Goal: Submit feedback/report problem

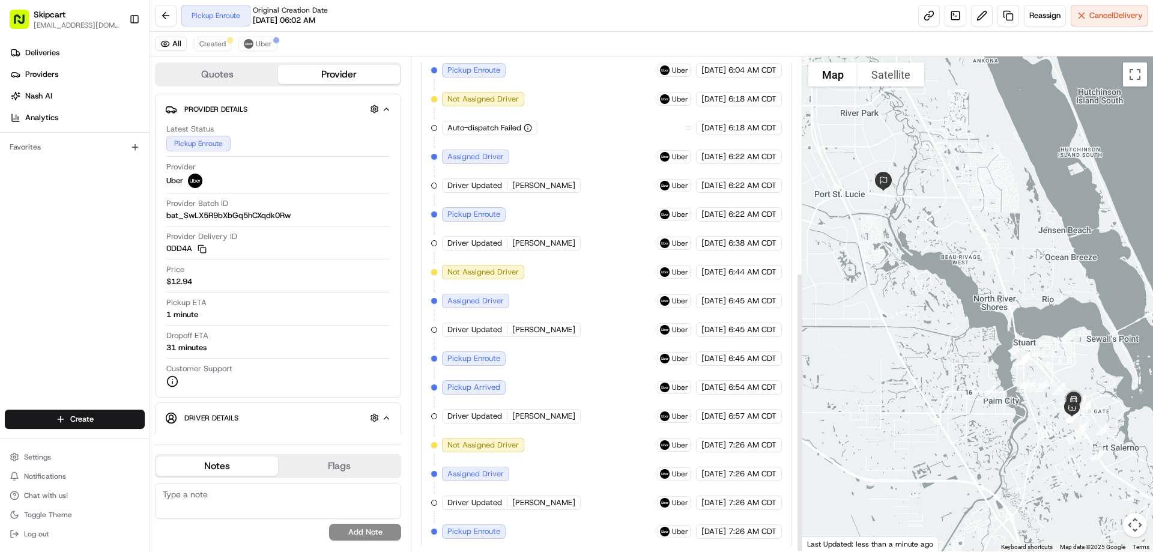
scroll to position [380, 0]
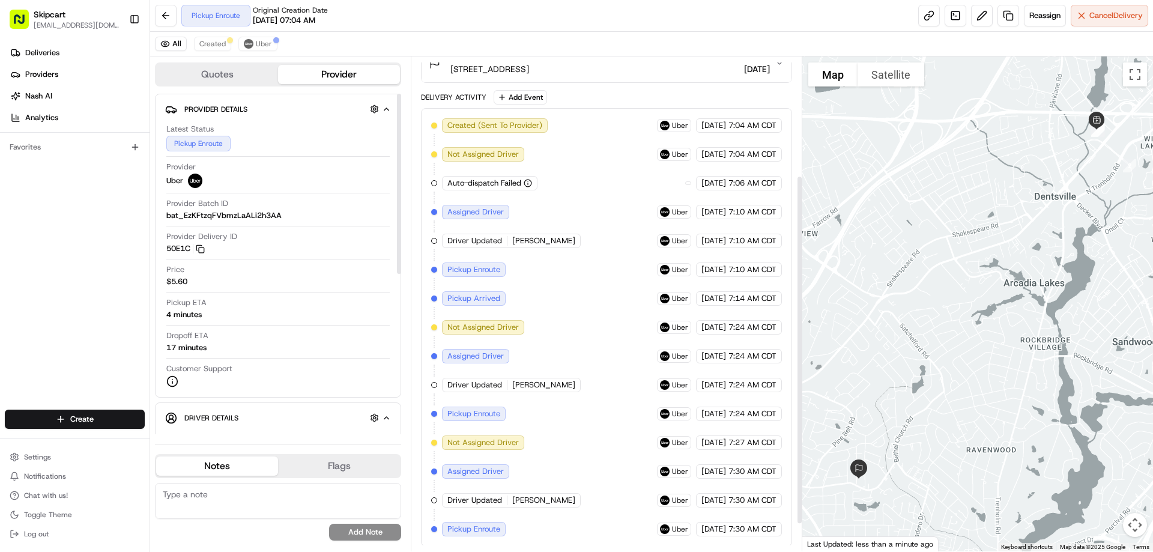
scroll to position [207, 0]
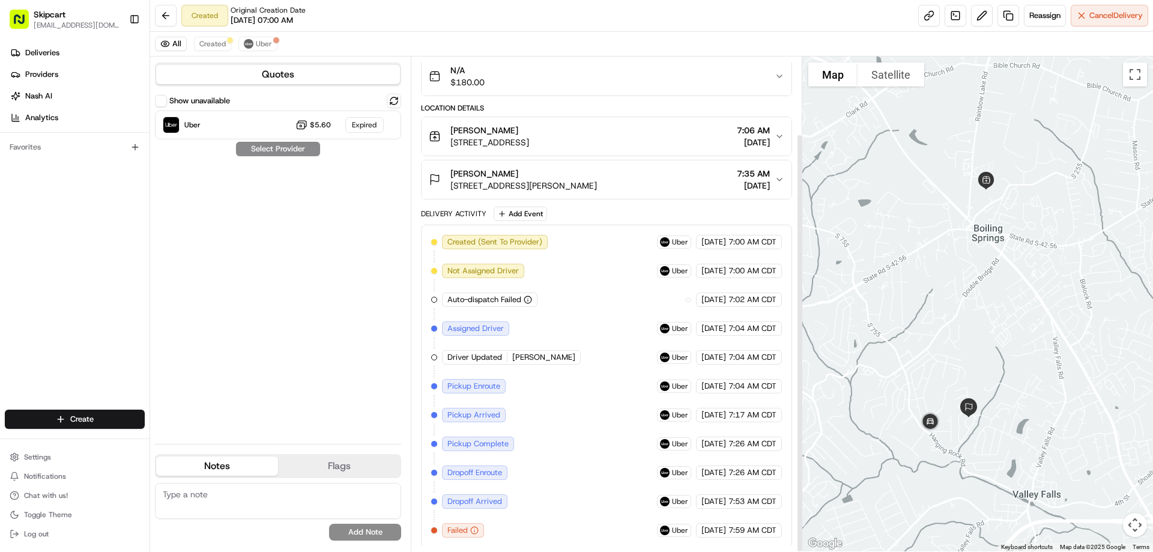
scroll to position [91, 0]
click at [252, 44] on img at bounding box center [249, 44] width 10 height 10
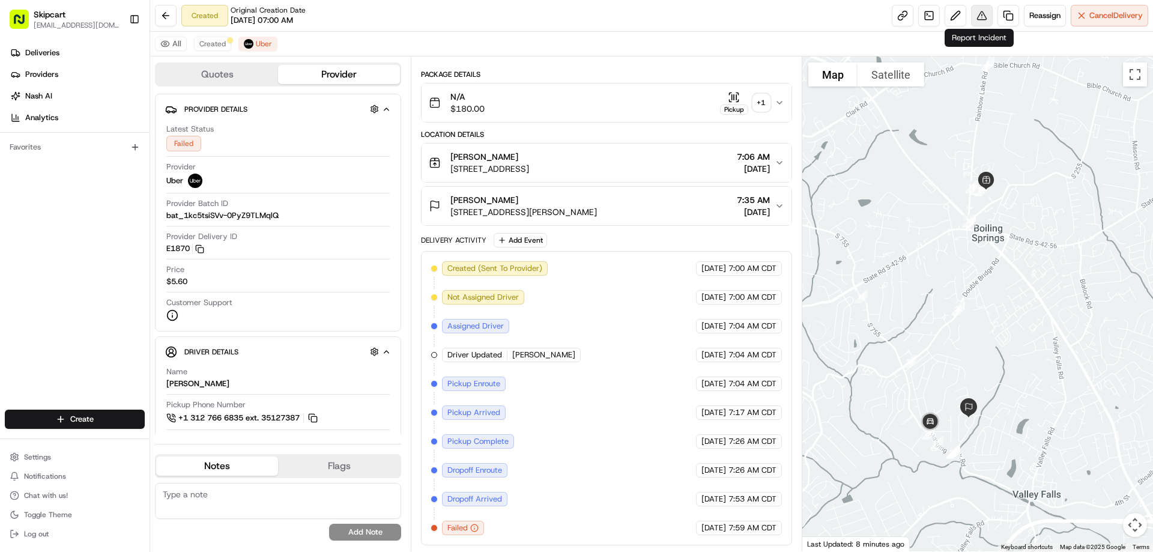
click at [974, 17] on button at bounding box center [982, 16] width 22 height 22
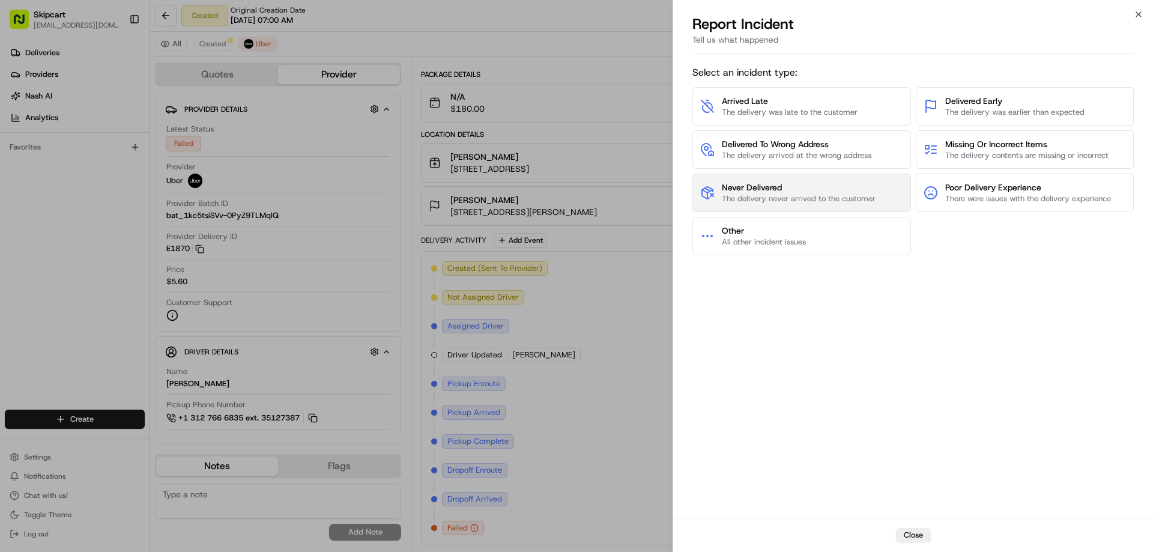
click at [779, 184] on span "Never Delivered" at bounding box center [799, 187] width 154 height 12
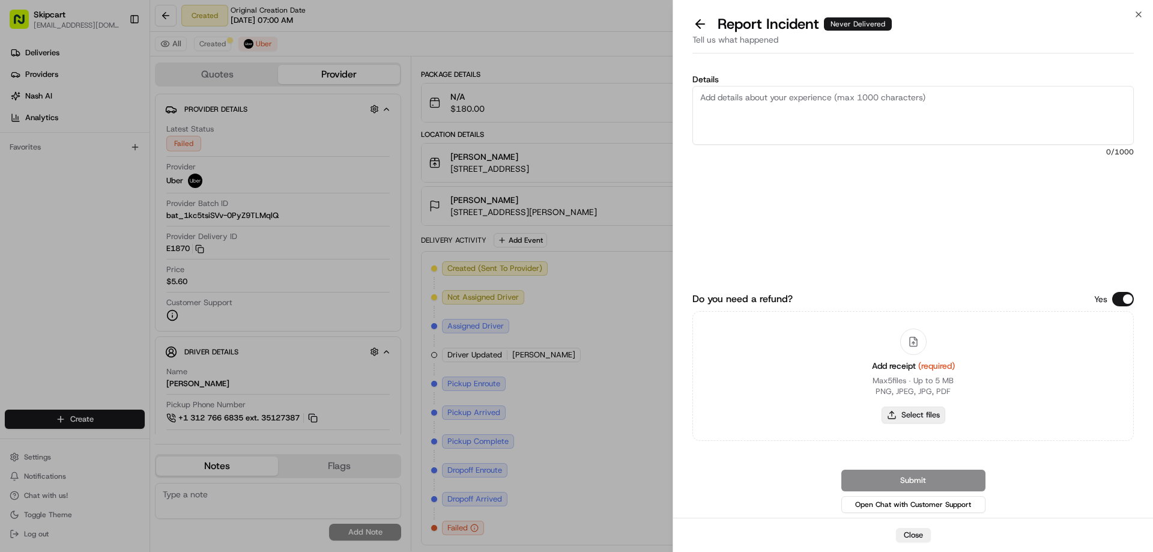
click at [904, 410] on button "Select files" at bounding box center [914, 415] width 64 height 17
type input "C:\fakepath\2025-08-23 080455.png"
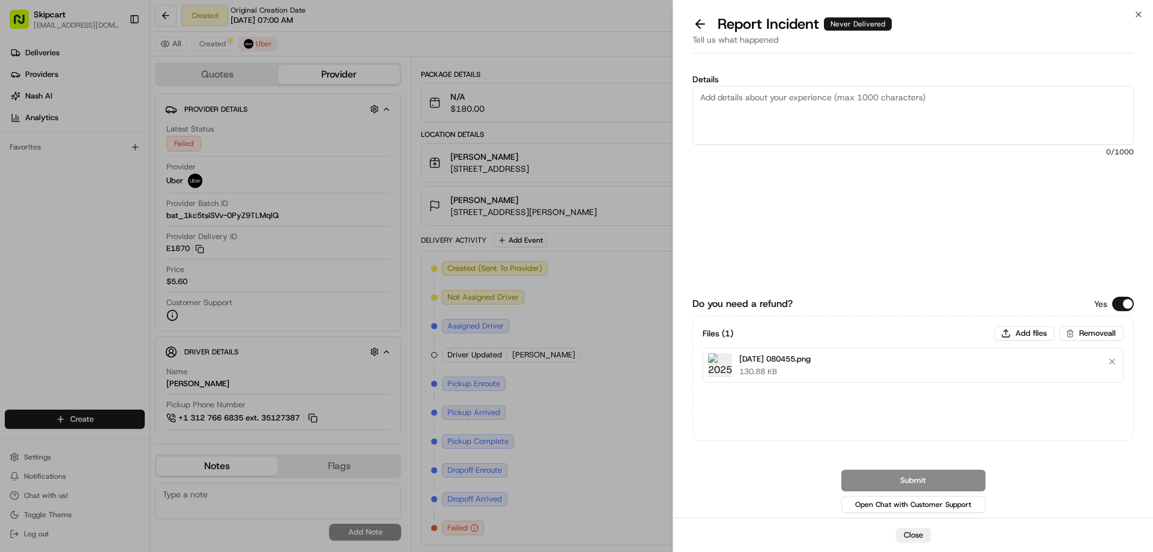
click at [809, 91] on textarea "Details" at bounding box center [912, 115] width 441 height 59
paste textarea "Driver picked up order and failed to deliver or return items"
type textarea "Driver picked up order and failed to deliver or return items"
click at [942, 476] on button "Submit" at bounding box center [913, 481] width 144 height 22
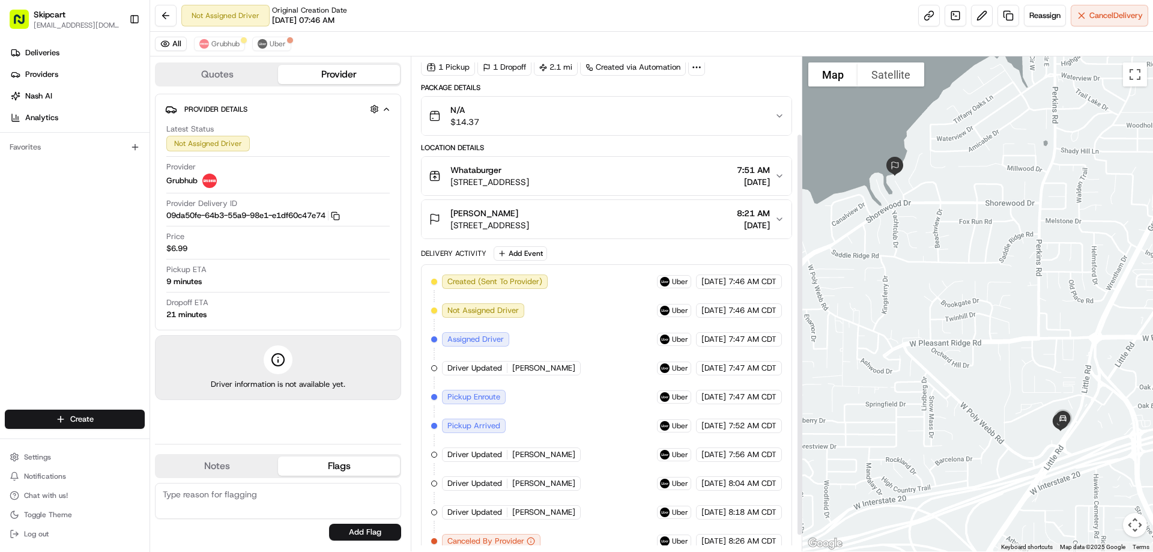
scroll to position [114, 0]
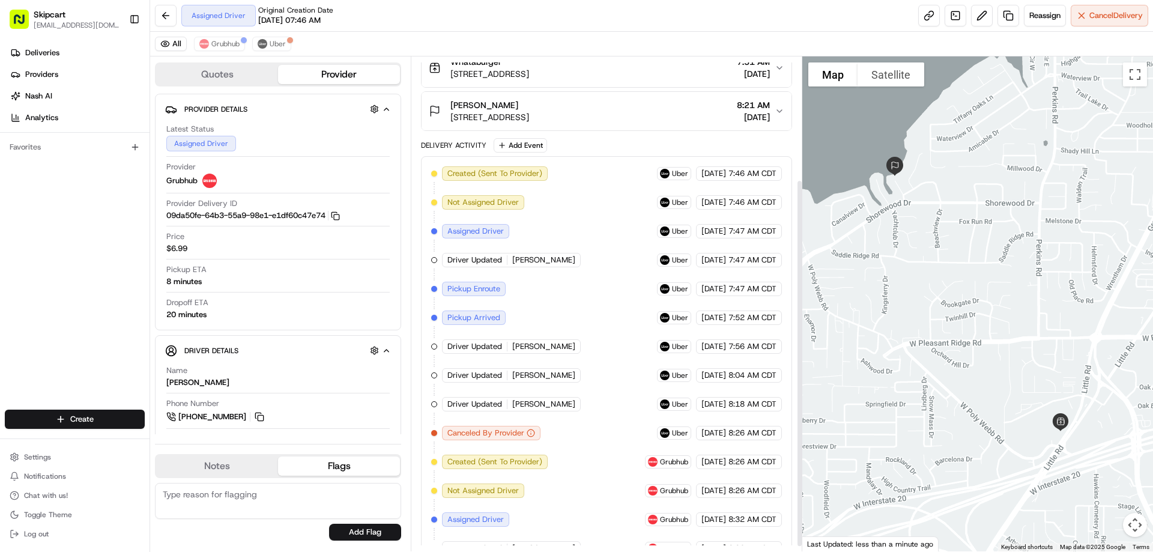
scroll to position [172, 0]
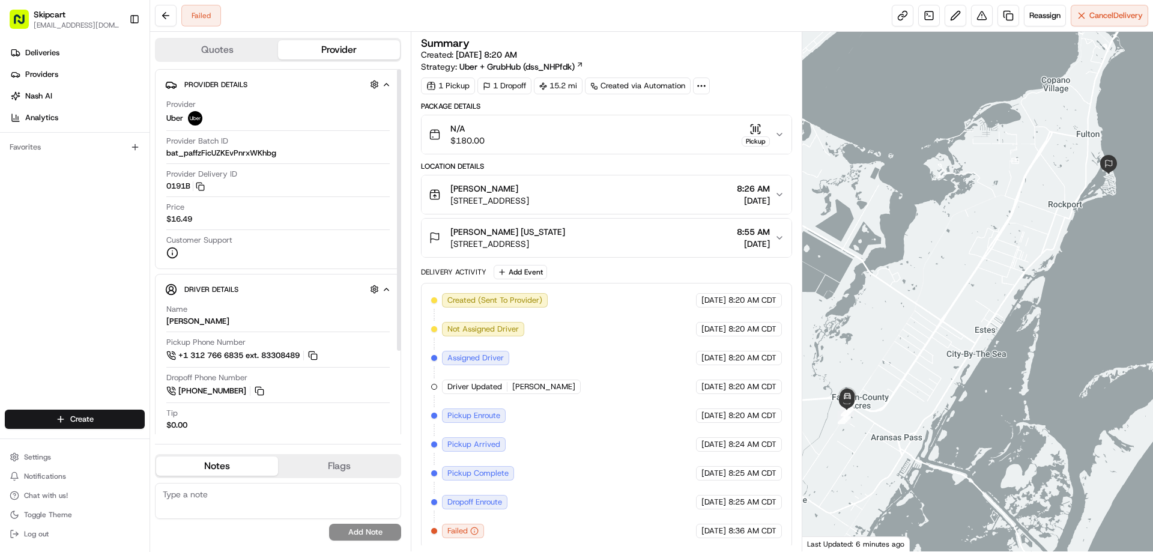
scroll to position [3, 0]
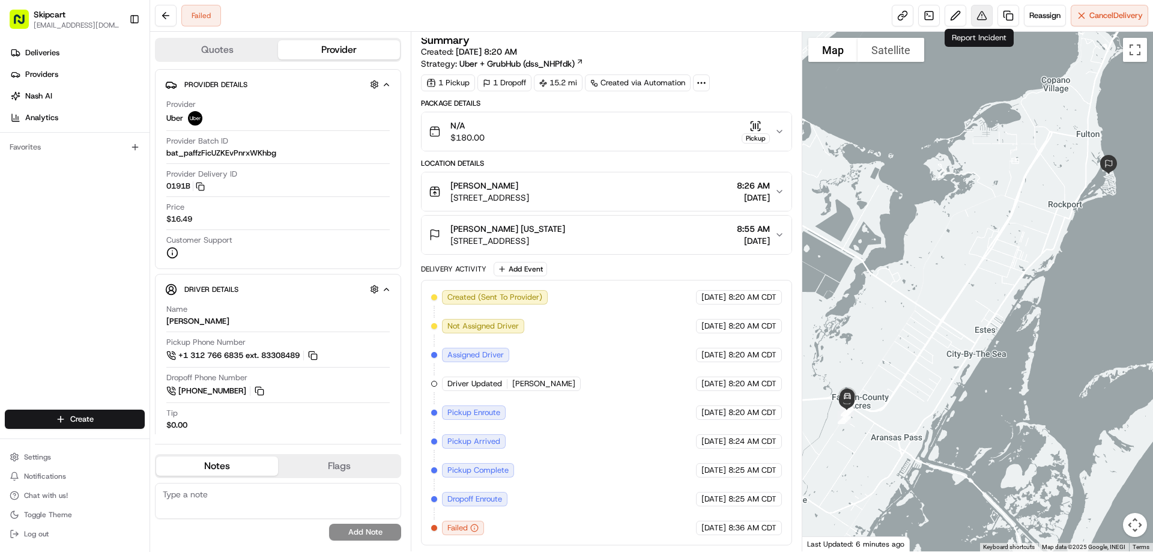
click at [976, 13] on button at bounding box center [982, 16] width 22 height 22
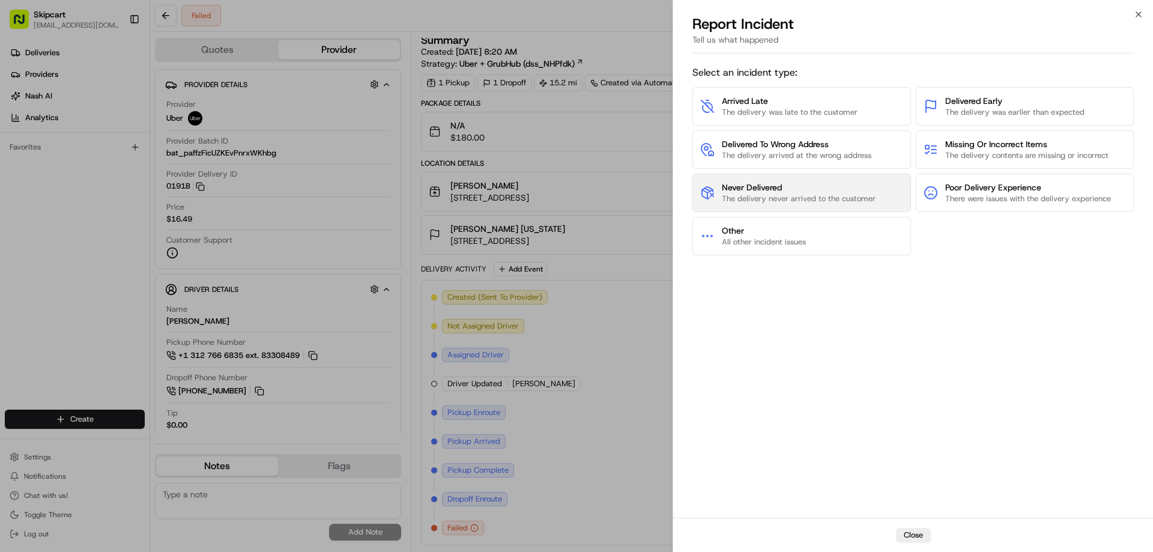
click at [800, 187] on span "Never Delivered" at bounding box center [799, 187] width 154 height 12
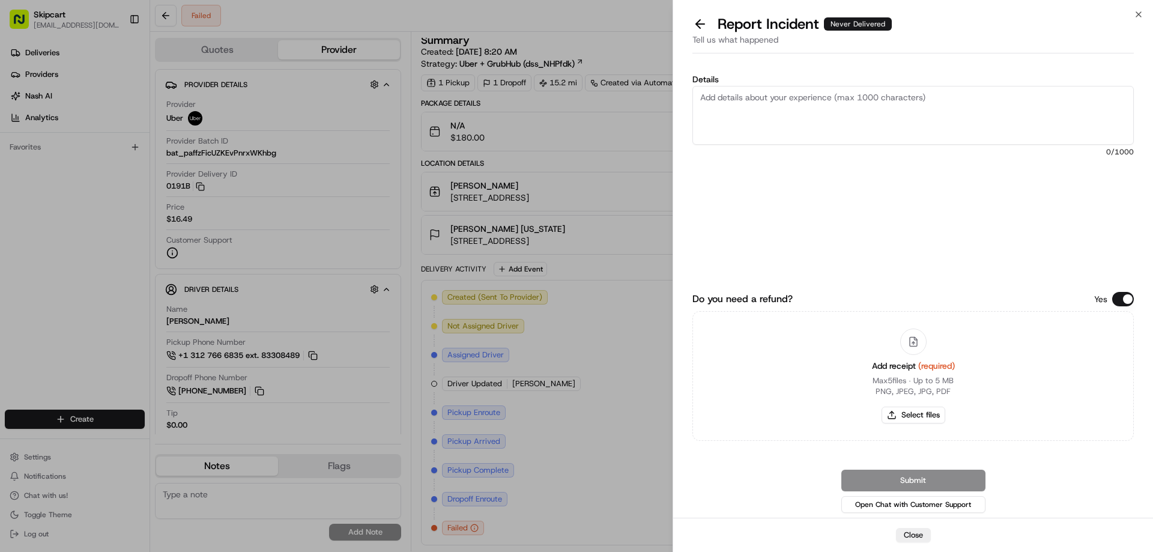
click at [757, 108] on textarea "Details" at bounding box center [912, 115] width 441 height 59
paste textarea "Driver picked up order and failed to deliver or return items"
type textarea "Driver picked up order and failed to deliver or return items"
click at [895, 410] on button "Select files" at bounding box center [914, 415] width 64 height 17
type input "C:\fakepath\2025-08-23 084104.png"
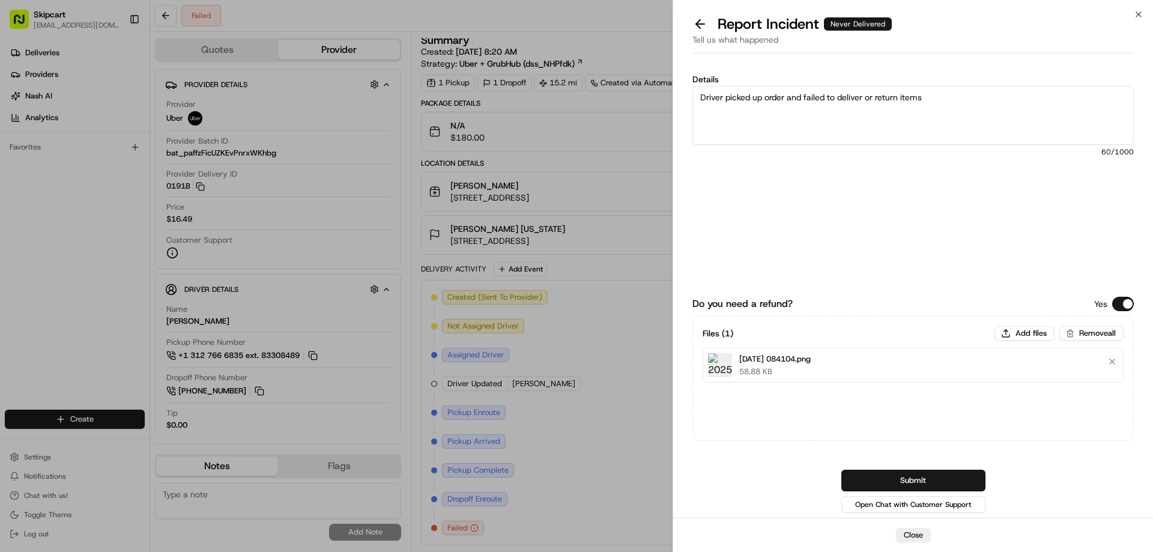
drag, startPoint x: 888, startPoint y: 472, endPoint x: 894, endPoint y: 473, distance: 6.0
click at [890, 473] on button "Submit" at bounding box center [913, 481] width 144 height 22
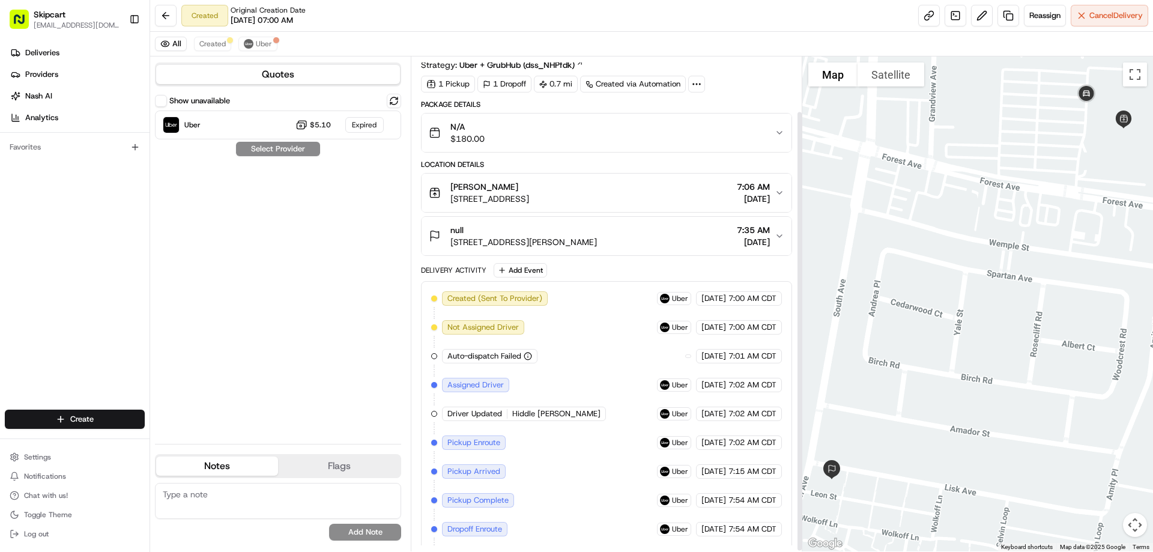
scroll to position [62, 0]
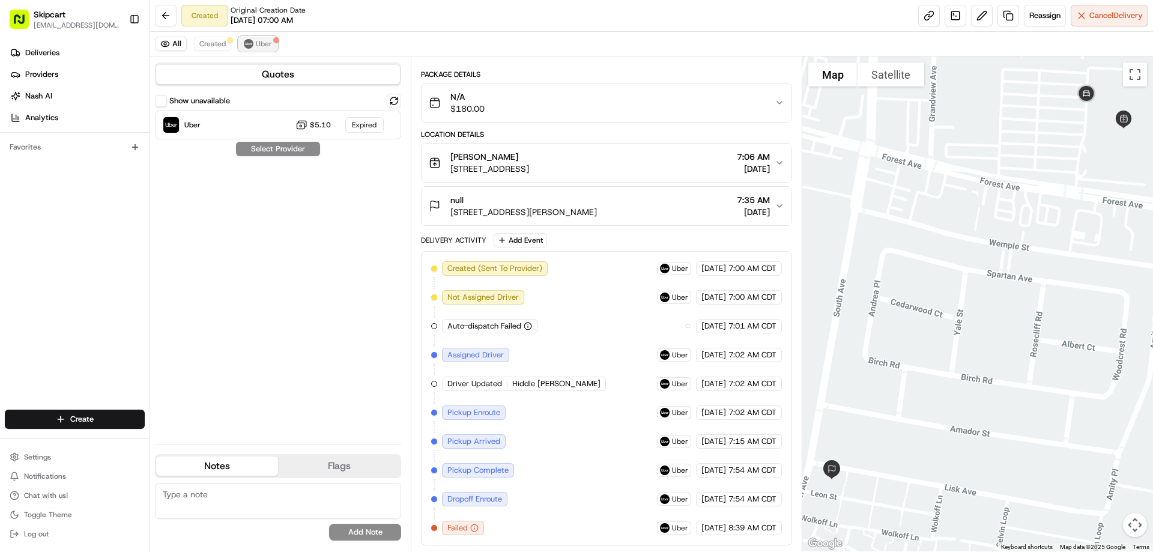
click at [262, 42] on span "Uber" at bounding box center [264, 44] width 16 height 10
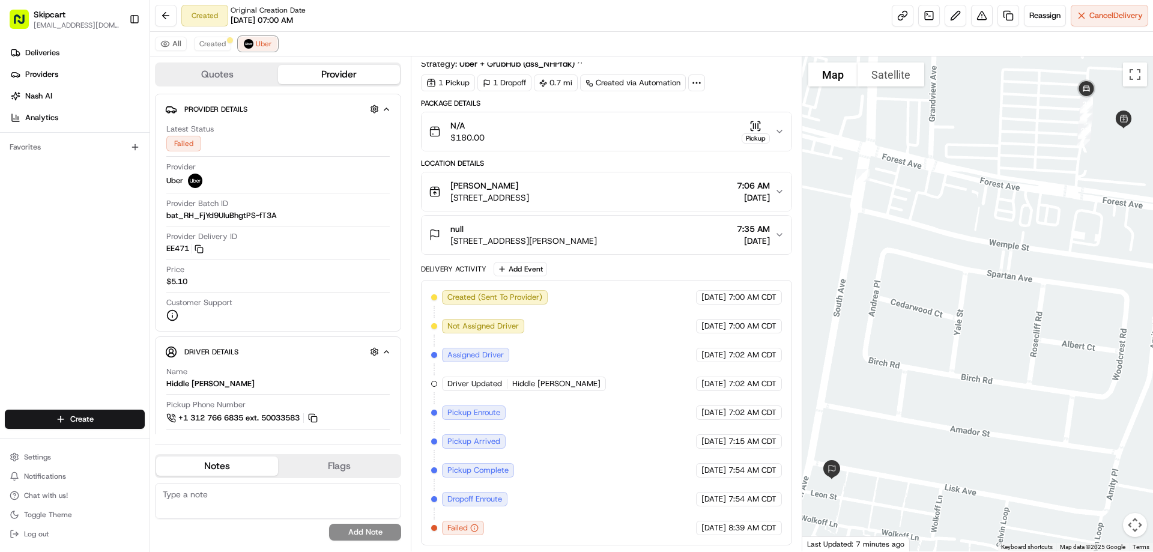
scroll to position [34, 0]
click at [981, 20] on button at bounding box center [982, 16] width 22 height 22
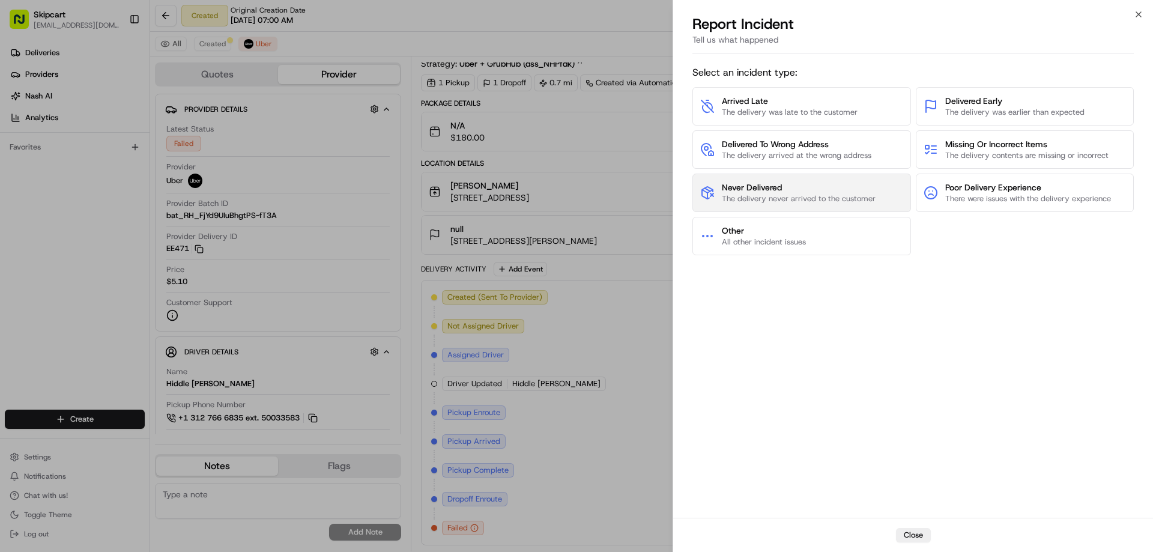
click at [831, 199] on span "The delivery never arrived to the customer" at bounding box center [799, 198] width 154 height 11
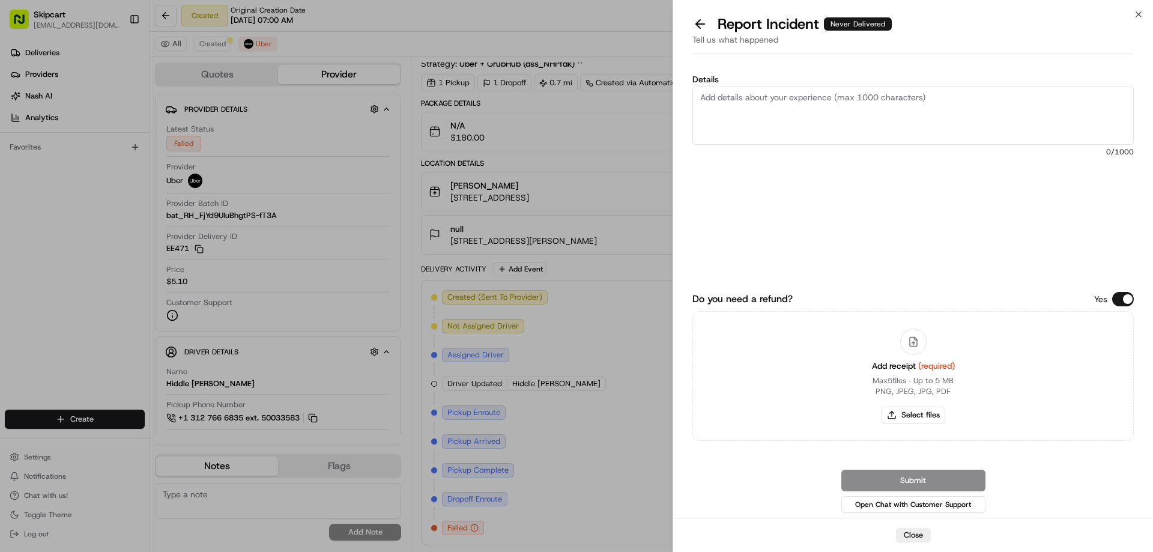
click at [721, 94] on textarea "Details" at bounding box center [912, 115] width 441 height 59
paste textarea "Driver picked up order and failed to deliver or return items"
type textarea "Driver picked up order and failed to deliver or return items"
click at [921, 413] on button "Select files" at bounding box center [914, 415] width 64 height 17
type input "C:\fakepath\[DATE] 084440.png"
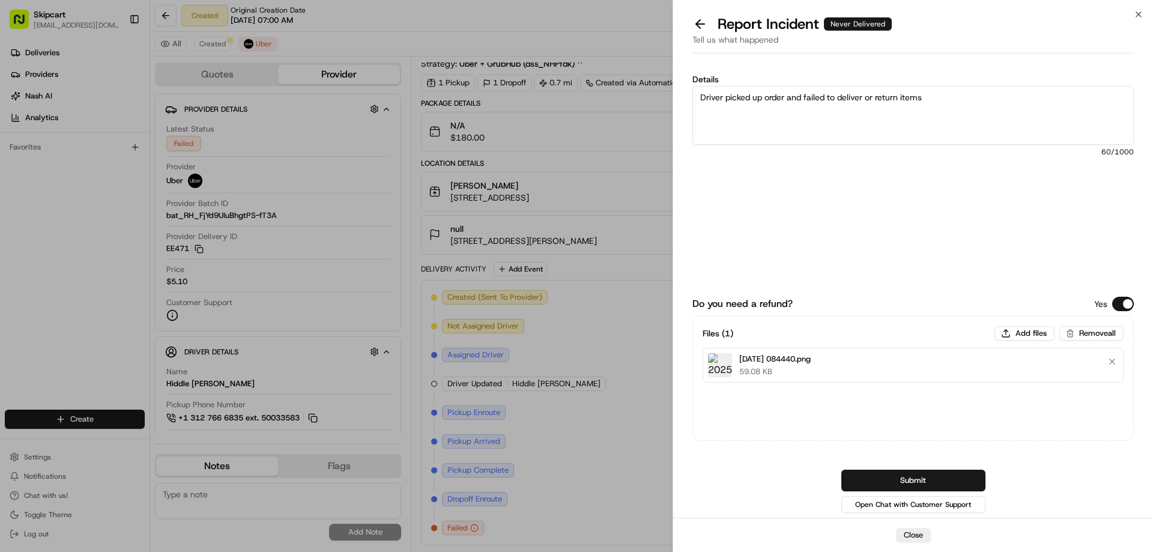
click at [868, 480] on button "Submit" at bounding box center [913, 481] width 144 height 22
